Goal: Transaction & Acquisition: Purchase product/service

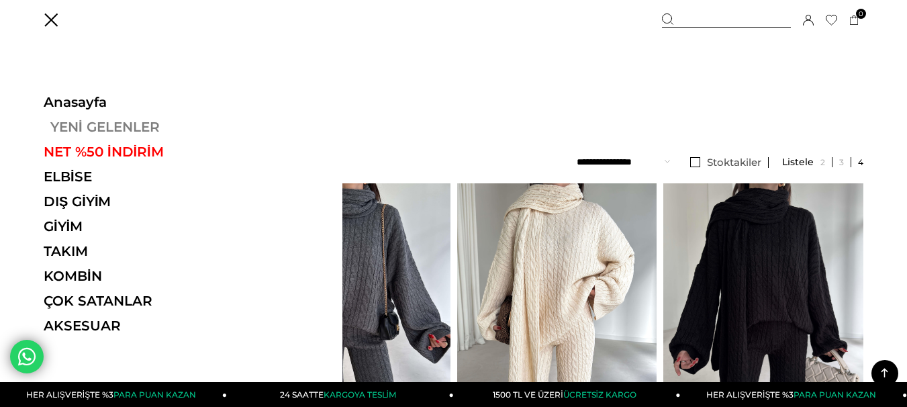
click at [125, 128] on link "YENİ GELENLER" at bounding box center [136, 127] width 185 height 16
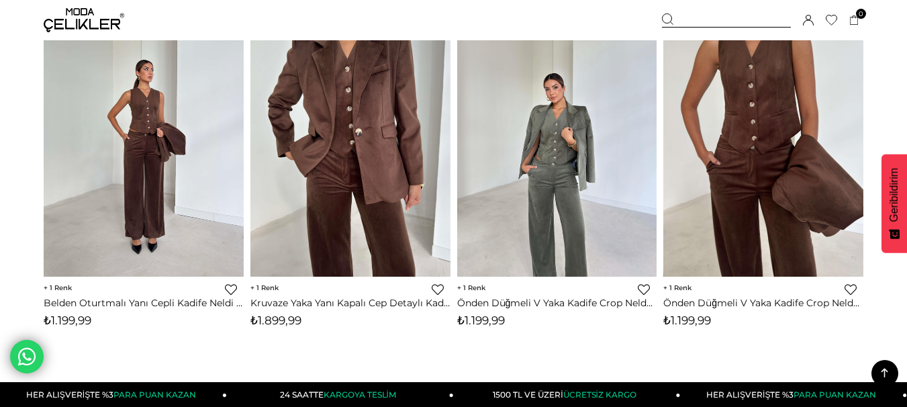
scroll to position [7385, 0]
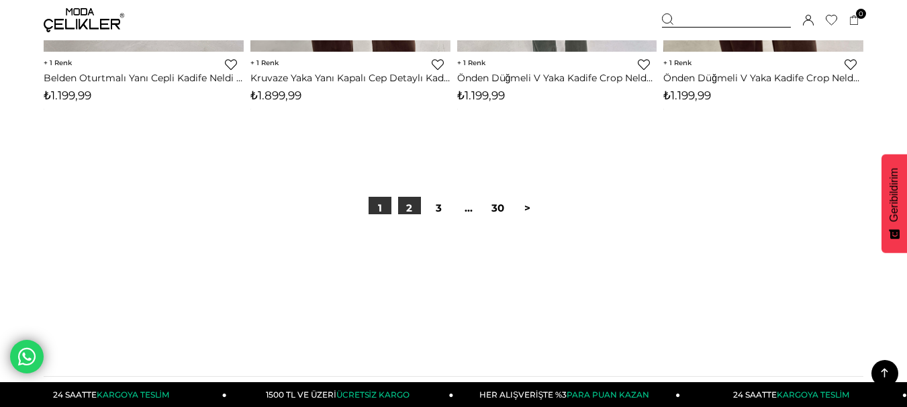
click at [401, 205] on link "2" at bounding box center [409, 208] width 23 height 23
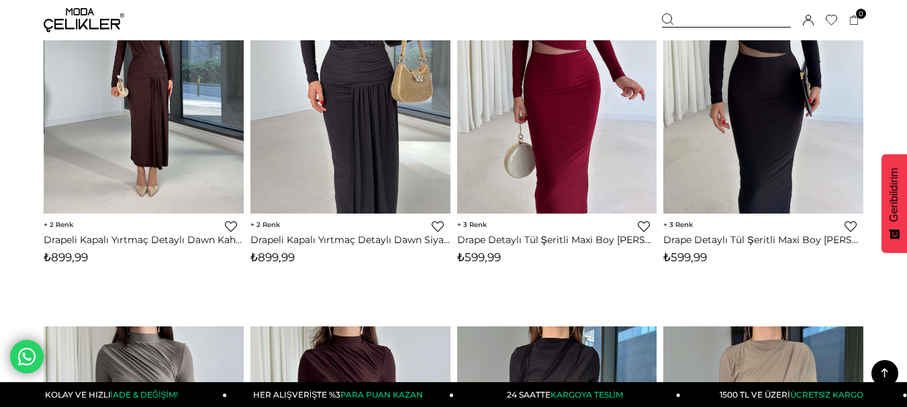
scroll to position [5841, 0]
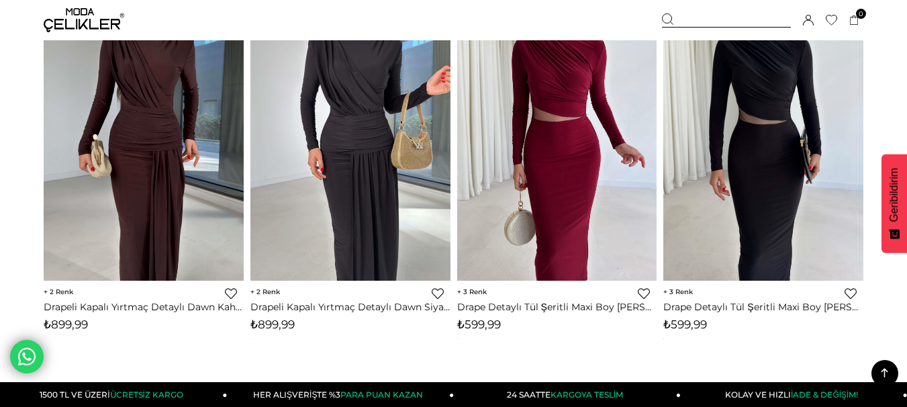
click at [708, 21] on div at bounding box center [726, 20] width 129 height 14
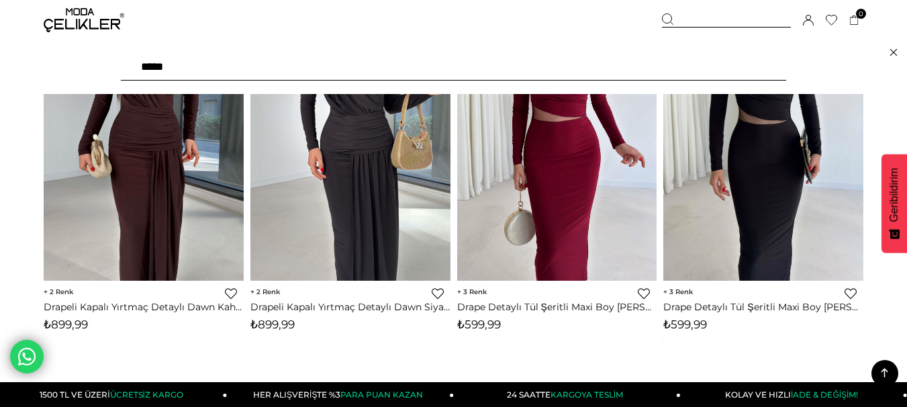
click at [385, 88] on div "***" at bounding box center [453, 67] width 907 height 54
click at [207, 70] on input "text" at bounding box center [453, 67] width 665 height 27
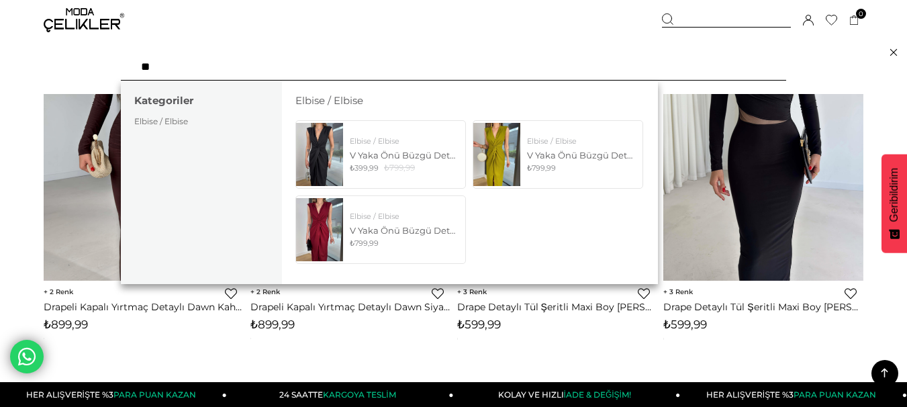
type input "*"
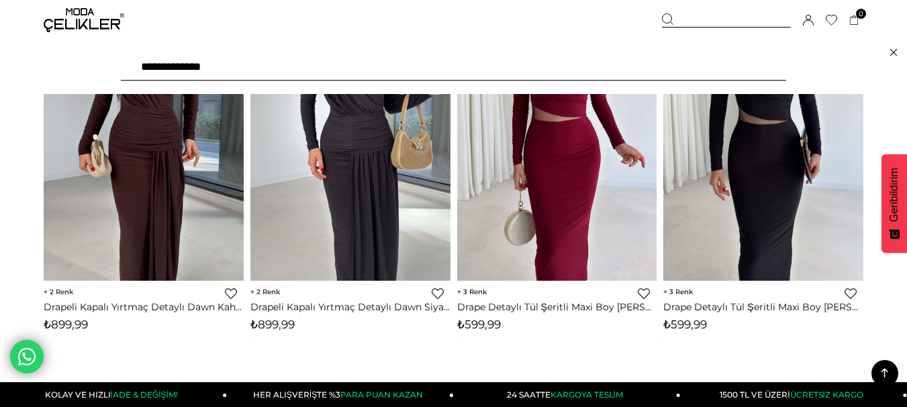
type input "**********"
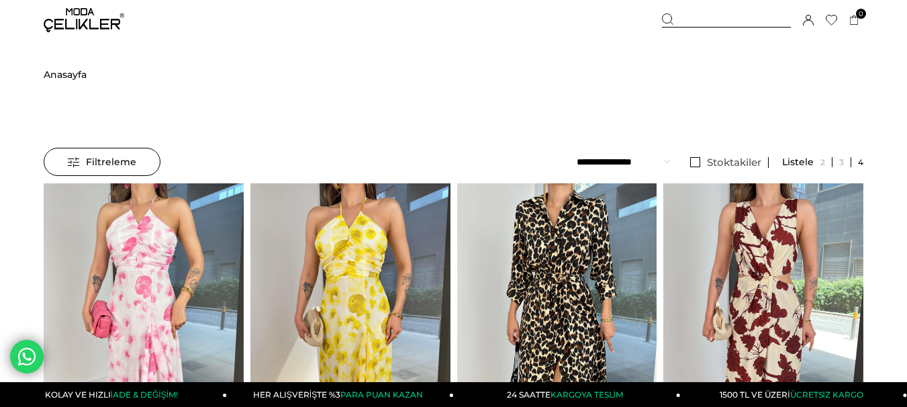
click at [107, 171] on span "Filtreleme" at bounding box center [102, 161] width 68 height 27
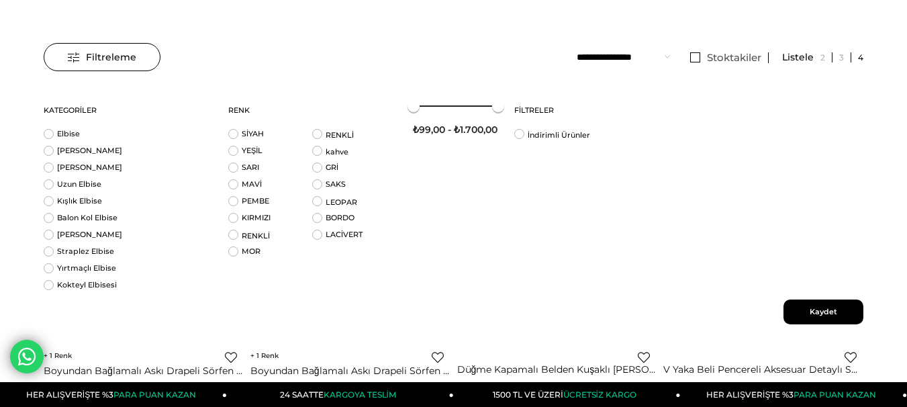
scroll to position [109, 0]
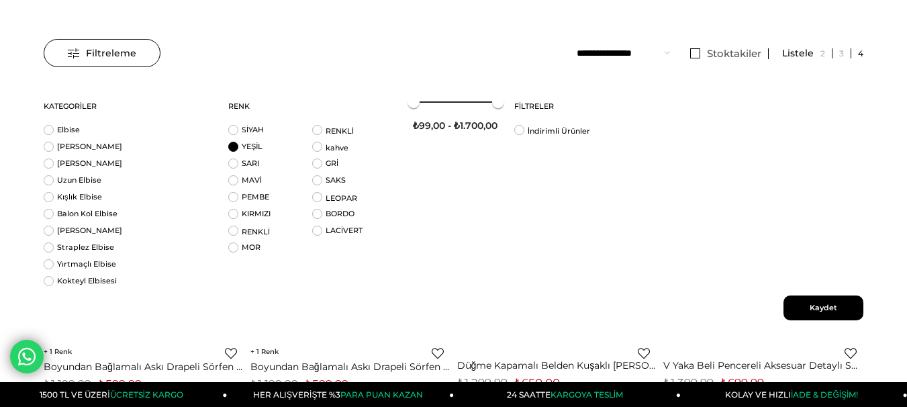
click at [233, 146] on li "YEŞİL" at bounding box center [270, 150] width 84 height 17
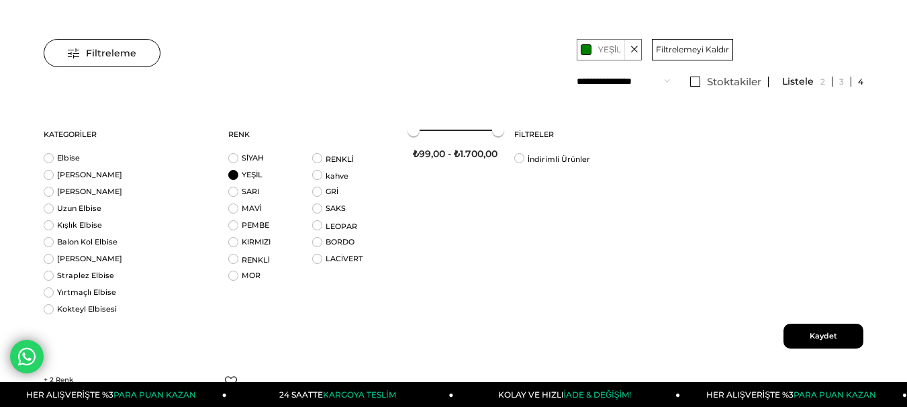
click at [834, 341] on span "Kaydet" at bounding box center [823, 336] width 80 height 25
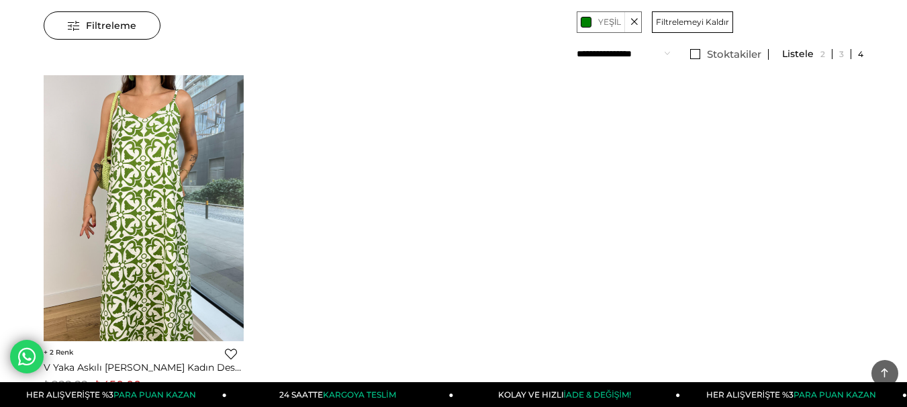
scroll to position [115, 0]
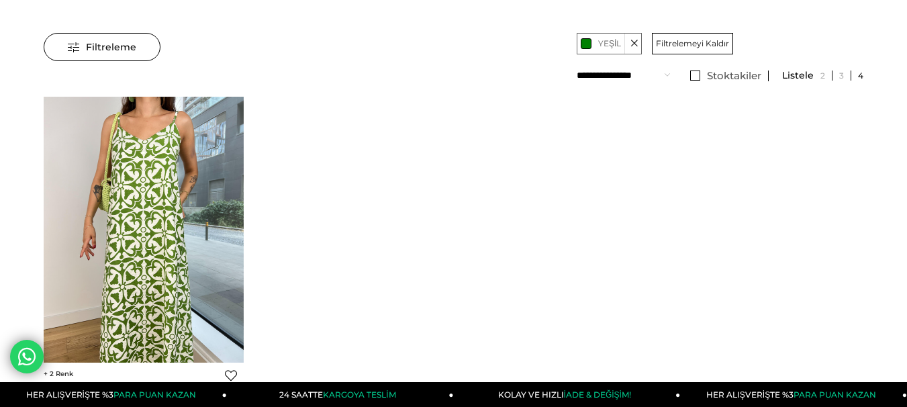
click at [607, 40] on span "YEŞİL" at bounding box center [609, 44] width 23 height 16
click at [633, 45] on icon at bounding box center [633, 44] width 7 height 20
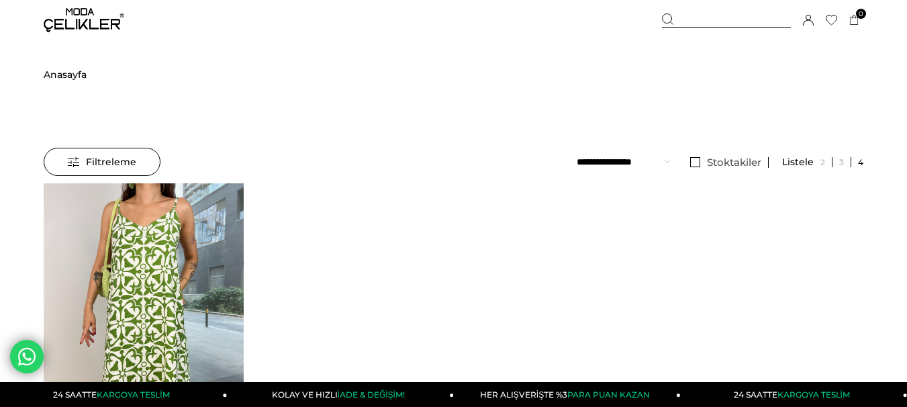
scroll to position [3, 0]
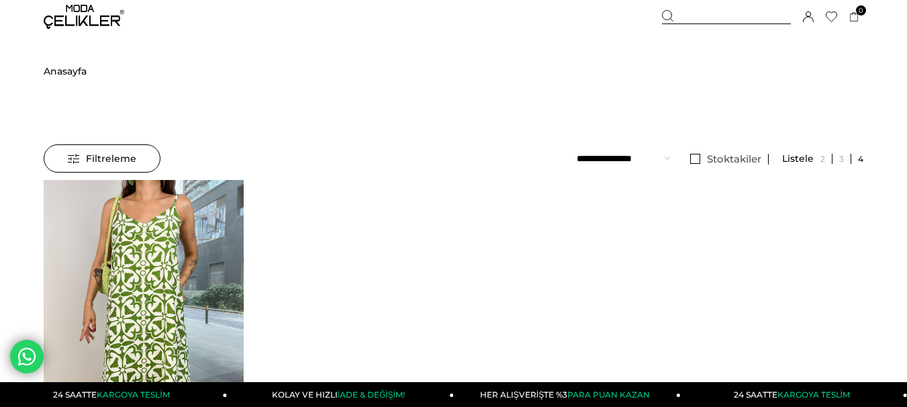
click at [628, 158] on select "**********" at bounding box center [623, 158] width 93 height 28
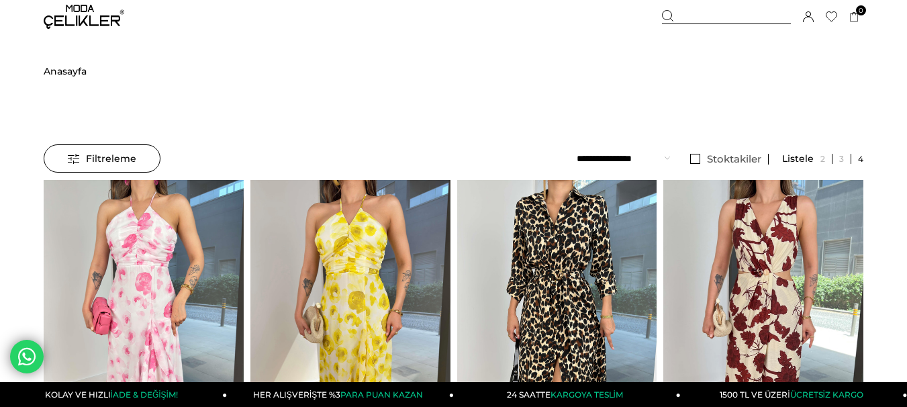
click at [620, 158] on select "**********" at bounding box center [623, 158] width 93 height 28
click at [127, 158] on span "Filtreleme" at bounding box center [102, 158] width 68 height 27
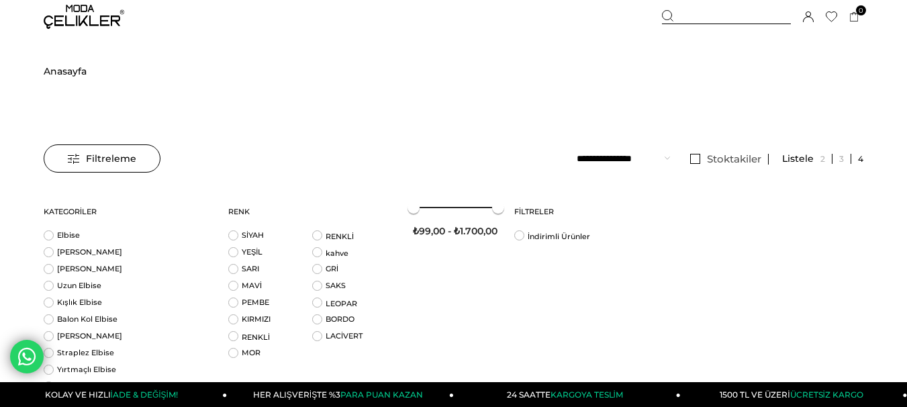
click at [790, 161] on div at bounding box center [822, 159] width 81 height 10
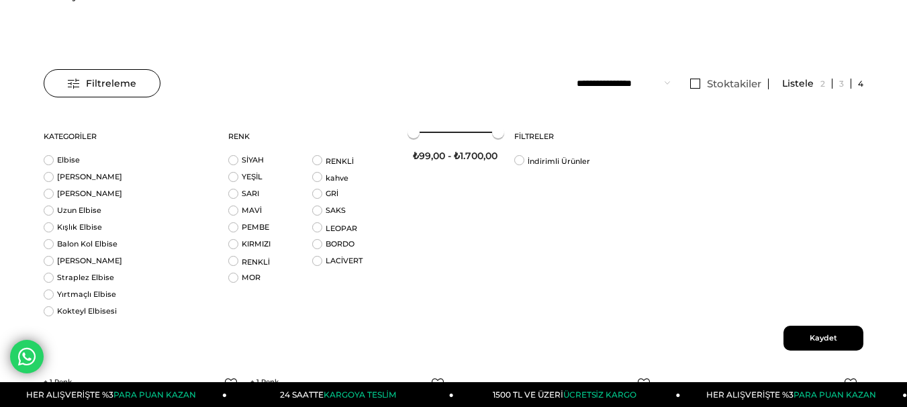
scroll to position [79, 0]
click at [234, 209] on li "MAVİ" at bounding box center [270, 213] width 84 height 17
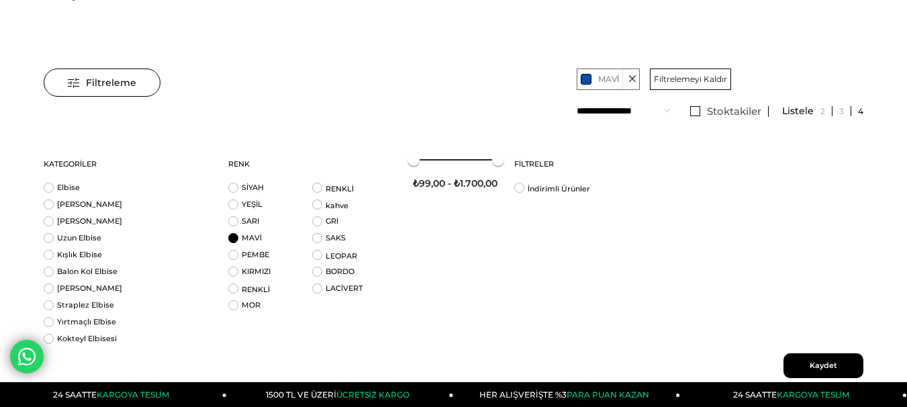
click at [822, 364] on span "Kaydet" at bounding box center [823, 365] width 80 height 25
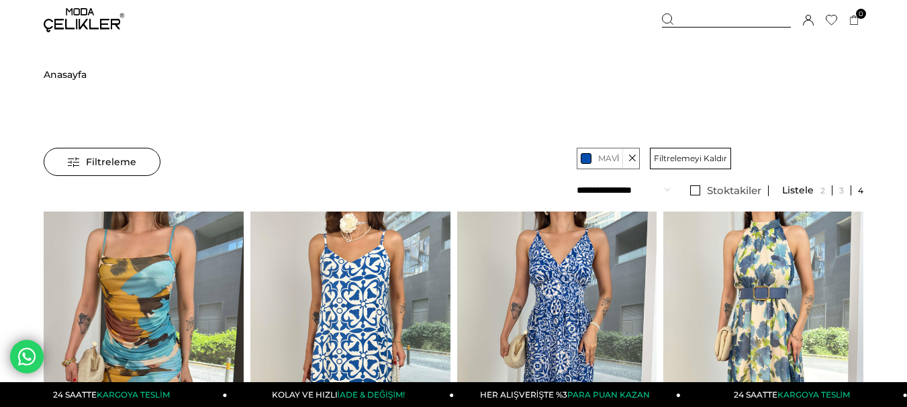
click at [83, 21] on img at bounding box center [84, 20] width 81 height 24
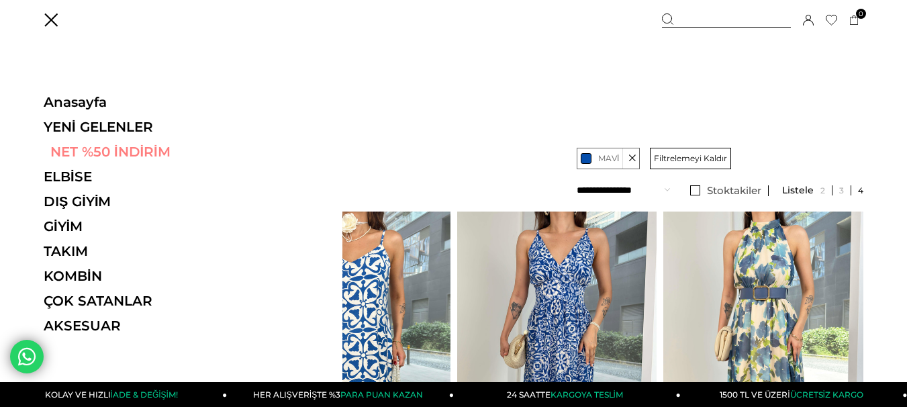
click at [79, 149] on link "NET %50 İNDİRİM" at bounding box center [136, 152] width 185 height 16
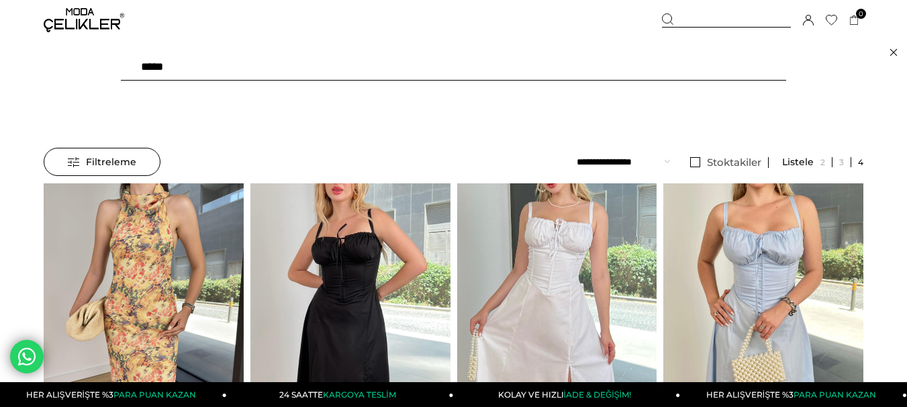
click at [191, 60] on input "text" at bounding box center [453, 67] width 665 height 27
type input "****"
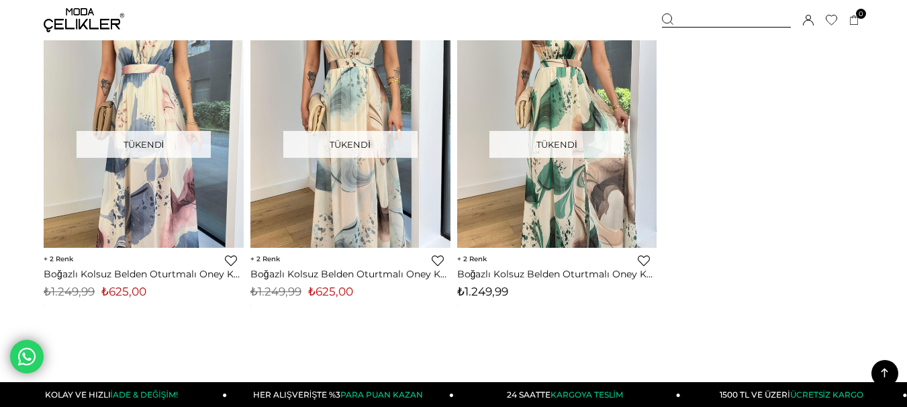
click at [395, 209] on img at bounding box center [350, 115] width 200 height 267
